Goal: Information Seeking & Learning: Learn about a topic

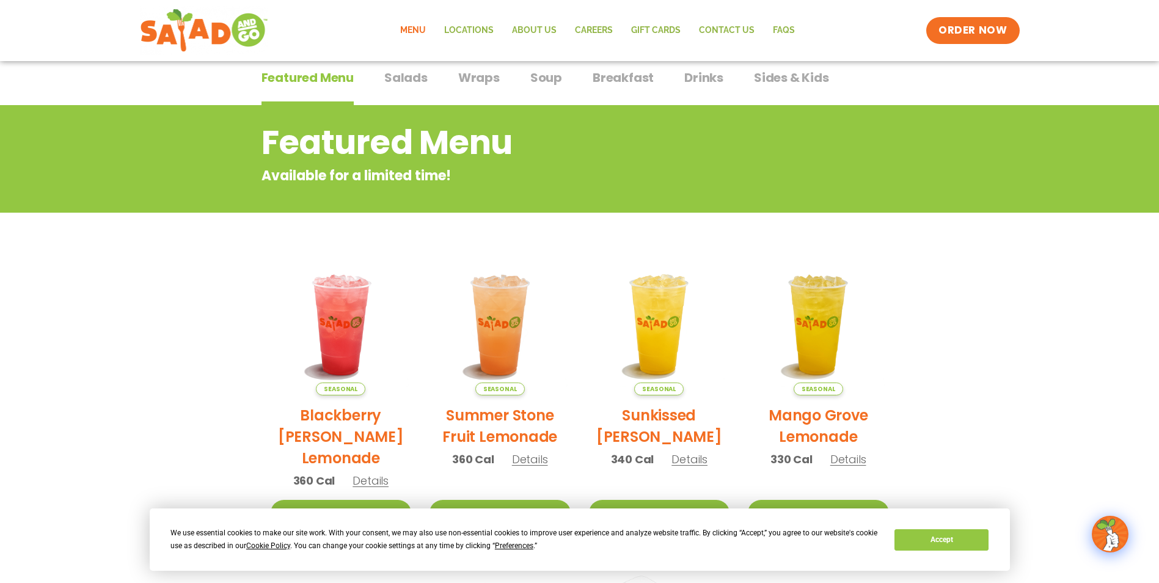
scroll to position [79, 0]
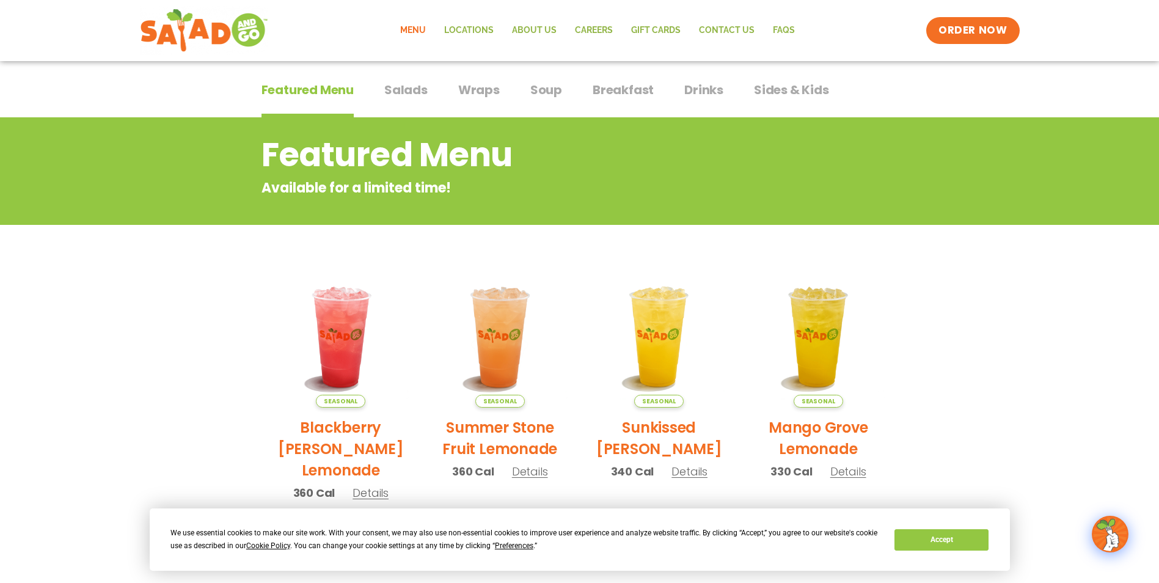
click at [419, 87] on span "Salads" at bounding box center [405, 90] width 43 height 18
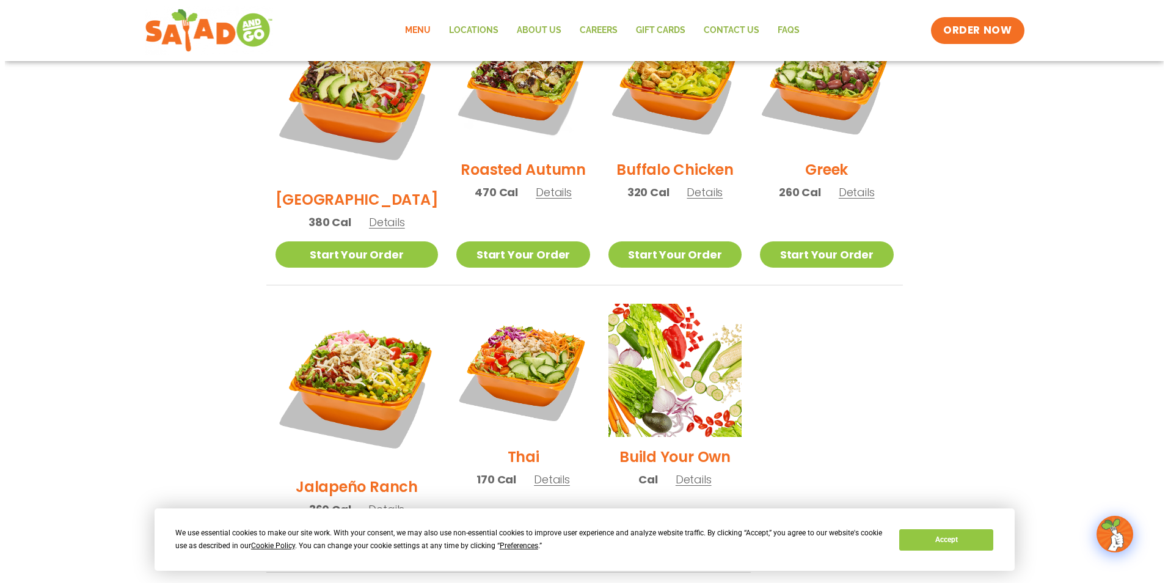
scroll to position [751, 0]
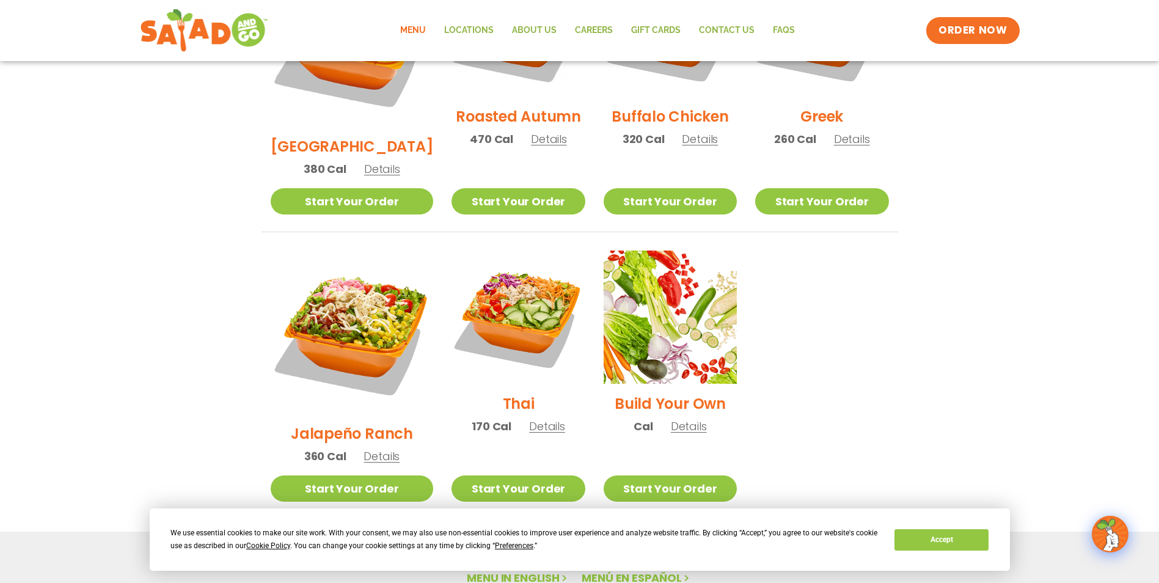
click at [529, 419] on span "Details" at bounding box center [547, 426] width 36 height 15
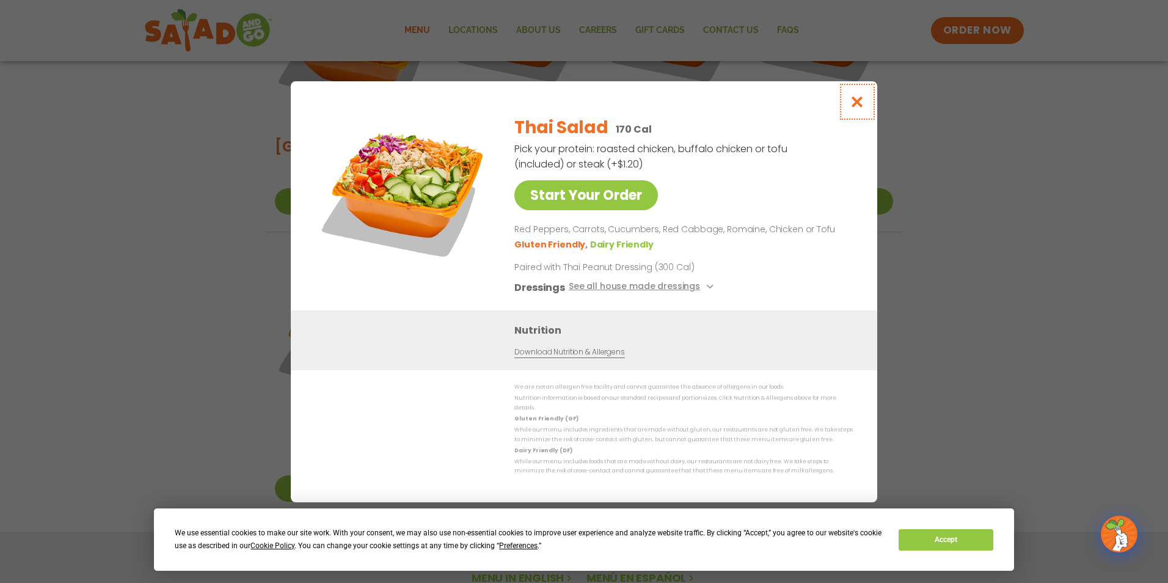
click at [863, 114] on button "Close modal" at bounding box center [858, 101] width 40 height 41
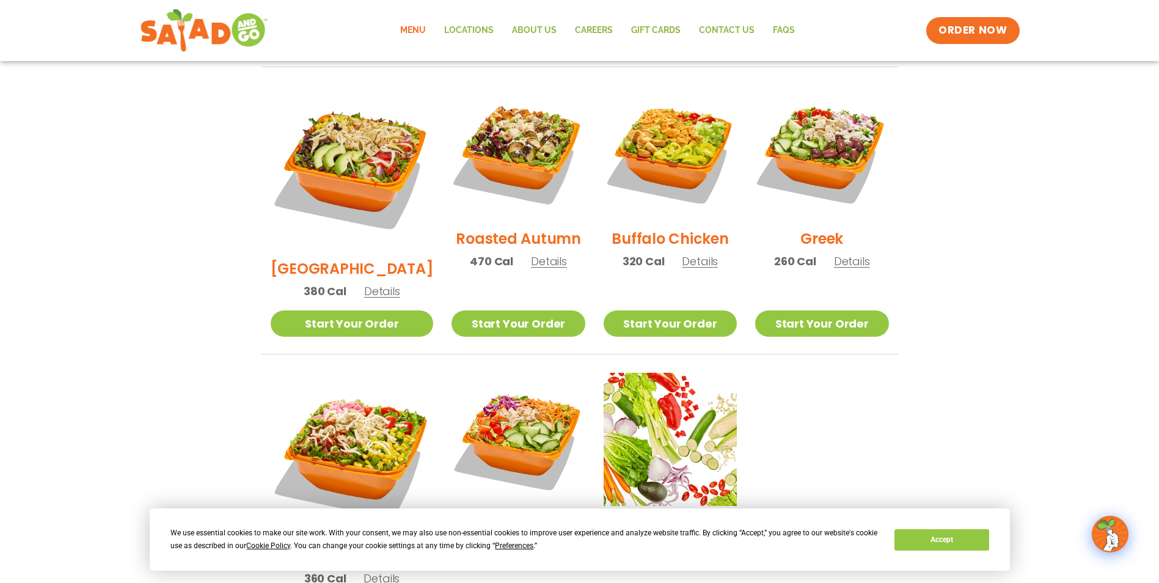
scroll to position [621, 0]
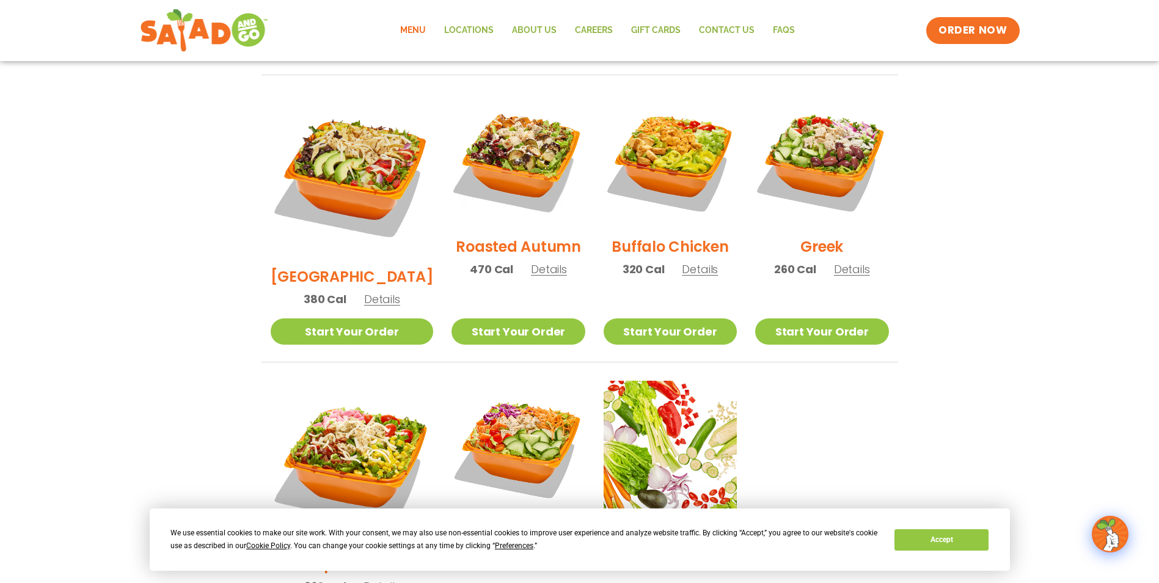
click at [531, 261] on span "Details" at bounding box center [549, 268] width 36 height 15
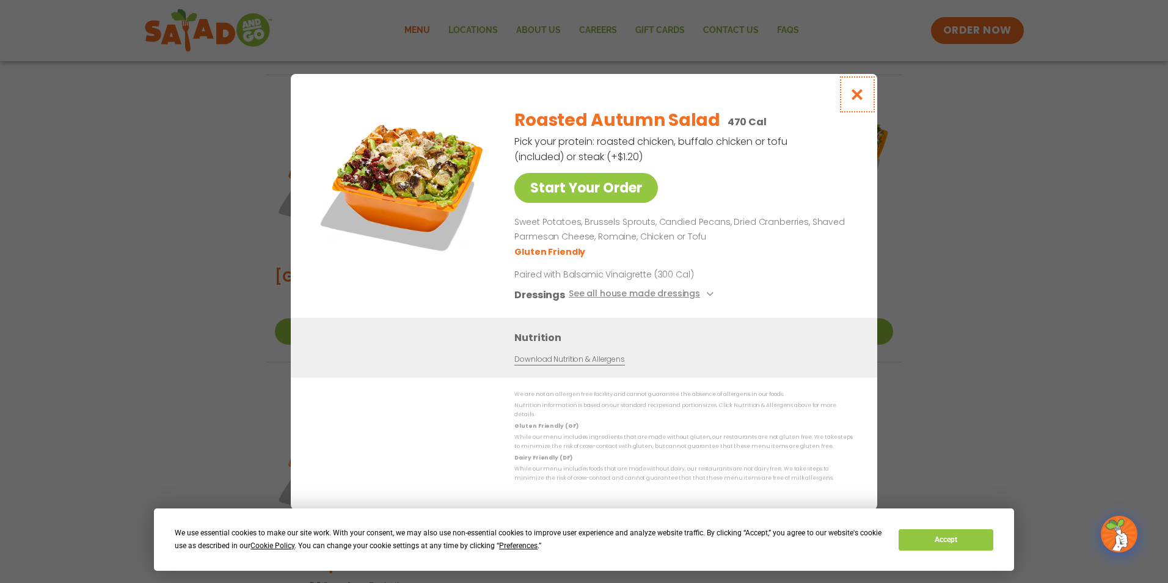
click at [865, 97] on button "Close modal" at bounding box center [858, 94] width 40 height 41
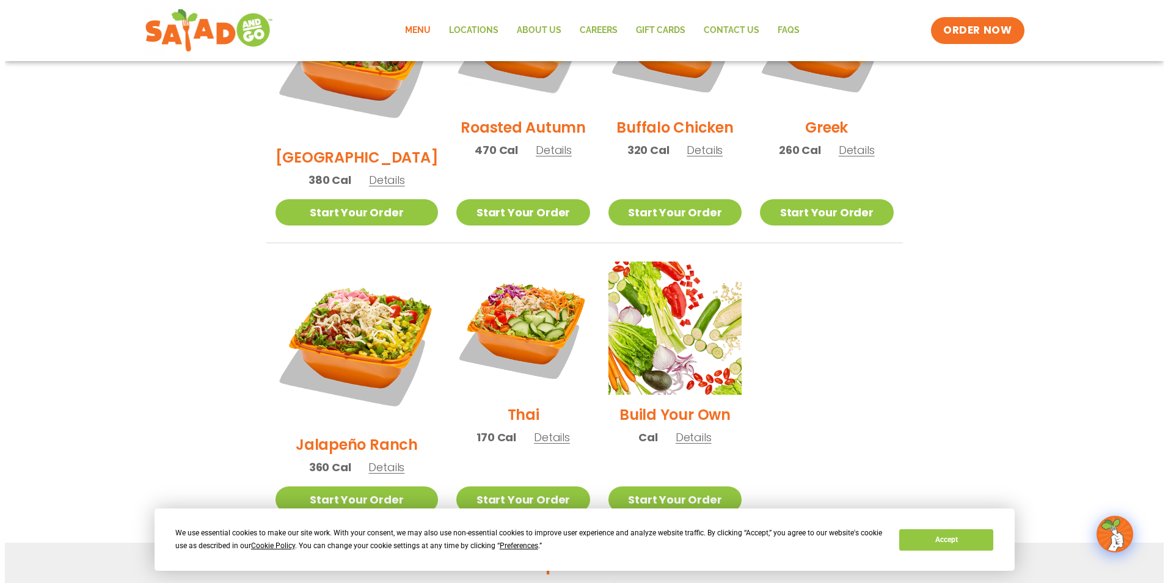
scroll to position [743, 0]
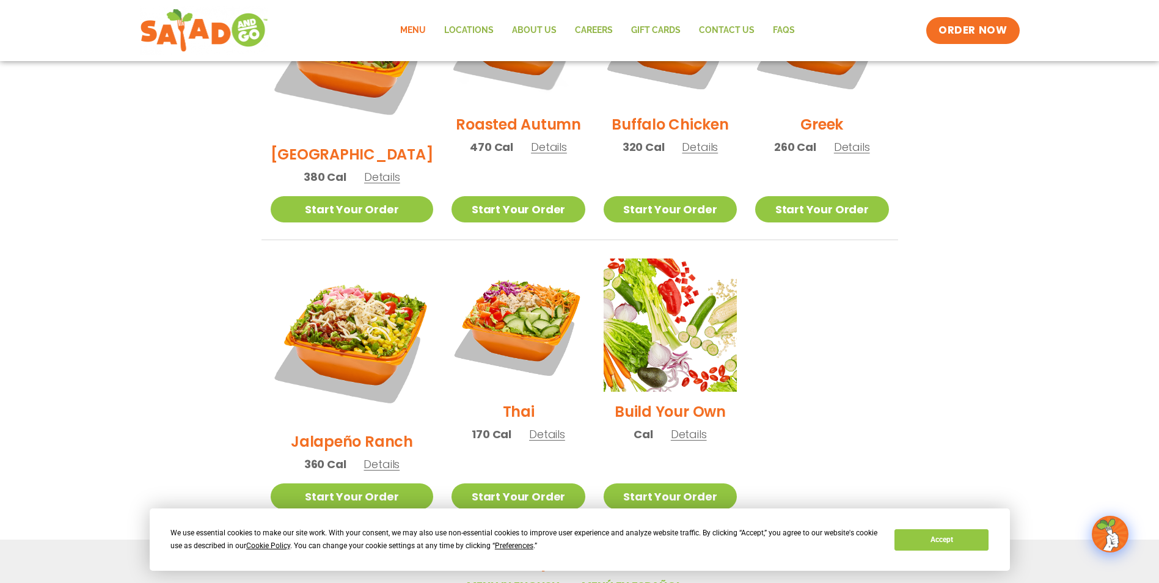
click at [380, 456] on span "Details" at bounding box center [382, 463] width 36 height 15
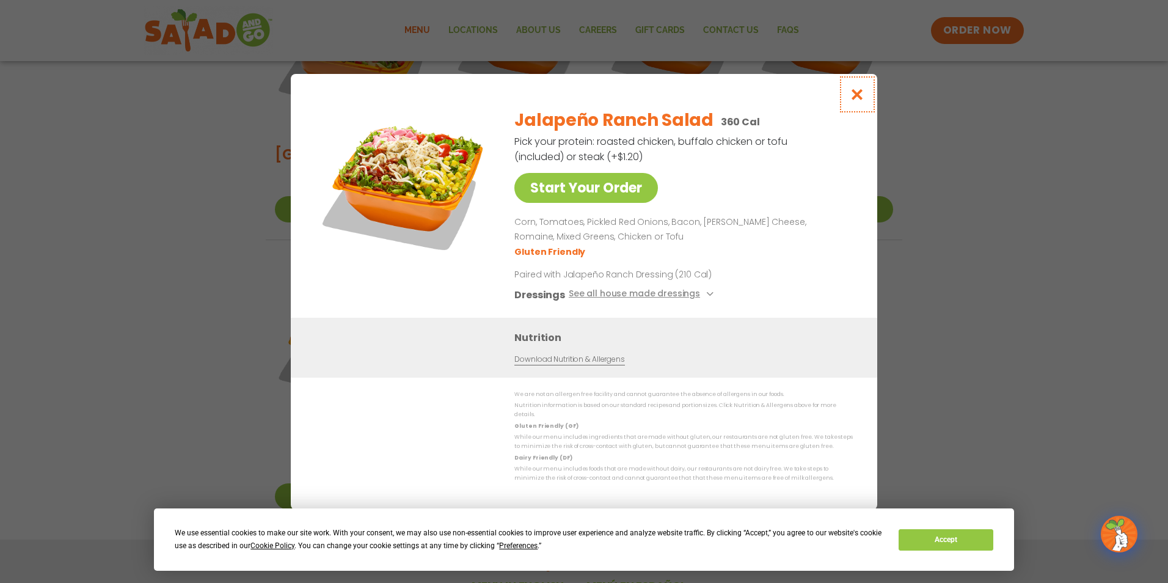
click at [861, 100] on icon "Close modal" at bounding box center [857, 94] width 15 height 13
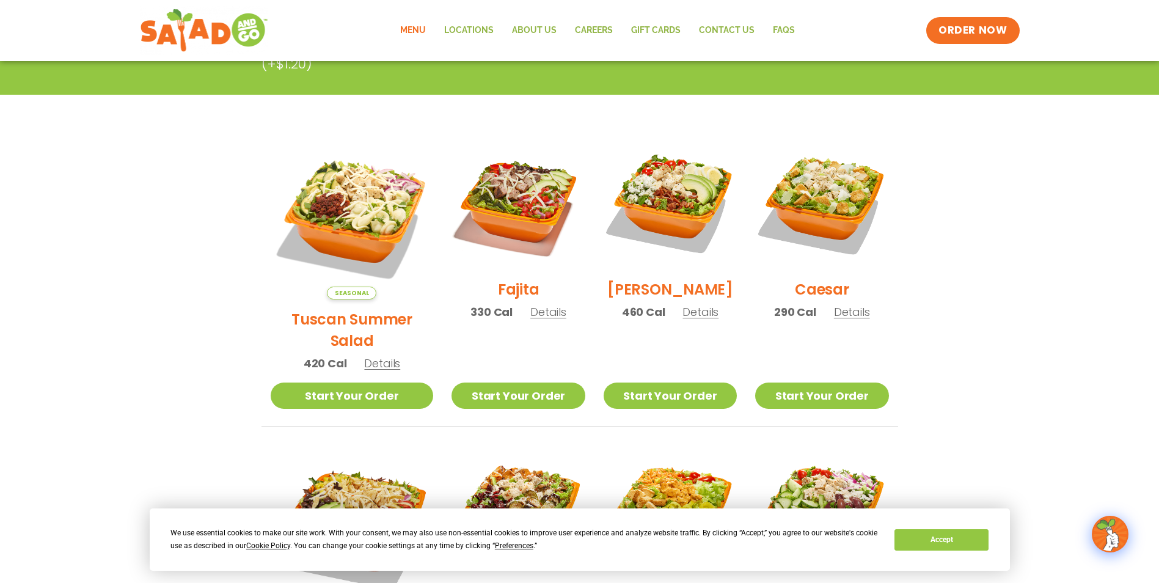
scroll to position [254, 0]
